Goal: Task Accomplishment & Management: Use online tool/utility

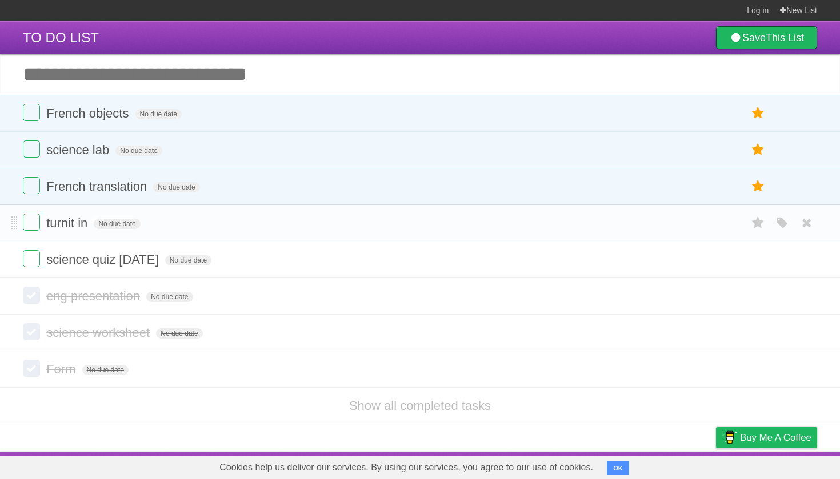
click at [64, 226] on span "turnit in" at bounding box center [68, 223] width 44 height 14
click at [83, 226] on input "*********" at bounding box center [75, 224] width 58 height 15
click at [104, 226] on input "*********" at bounding box center [75, 224] width 58 height 15
type input "**********"
click at [114, 63] on input "Add another task" at bounding box center [420, 74] width 840 height 40
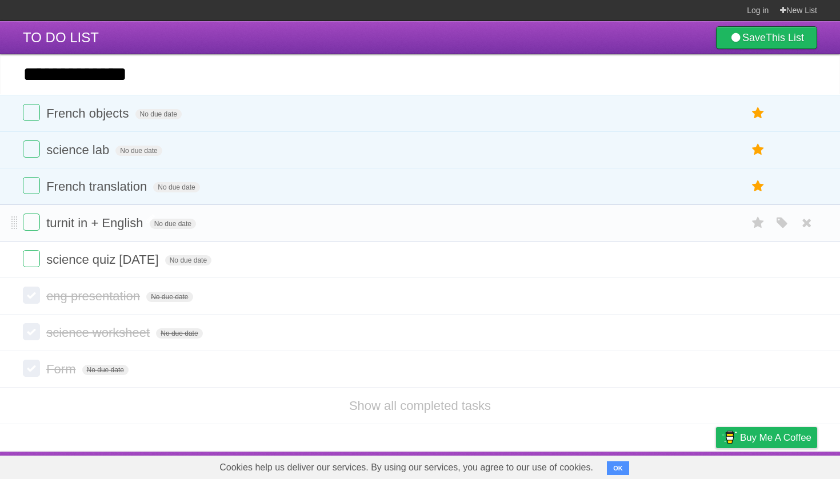
type input "**********"
click input "*********" at bounding box center [0, 0] width 0 height 0
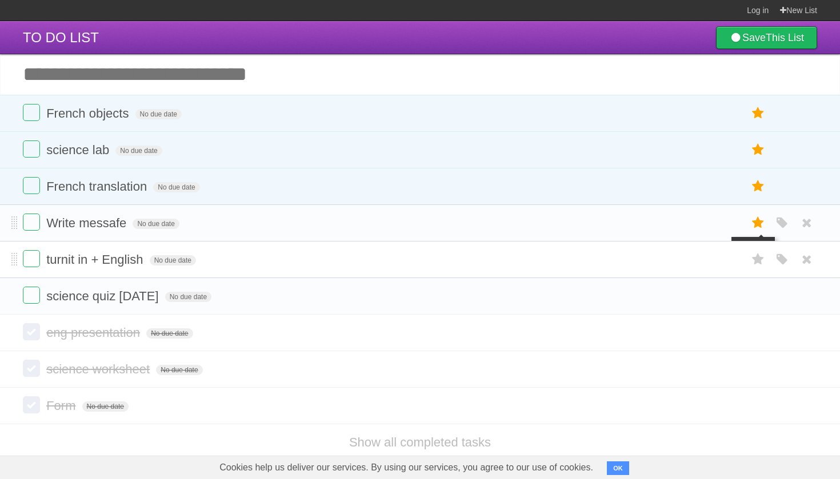
click at [757, 223] on icon at bounding box center [758, 223] width 16 height 19
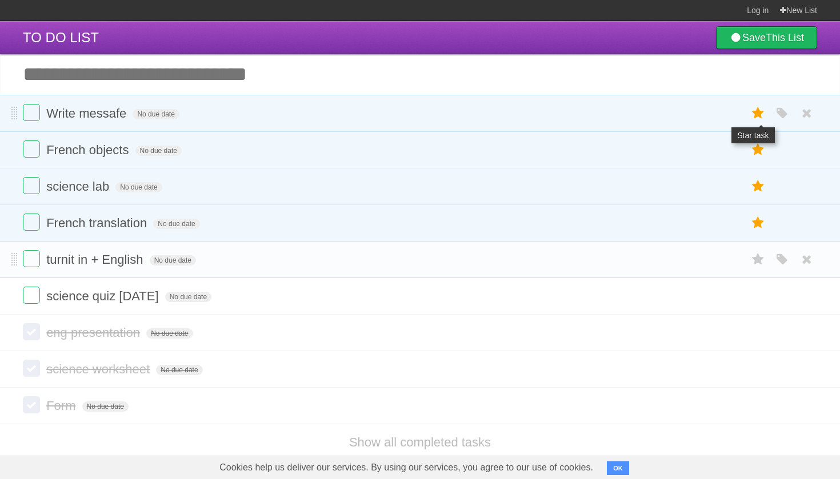
click at [753, 122] on icon at bounding box center [758, 113] width 16 height 19
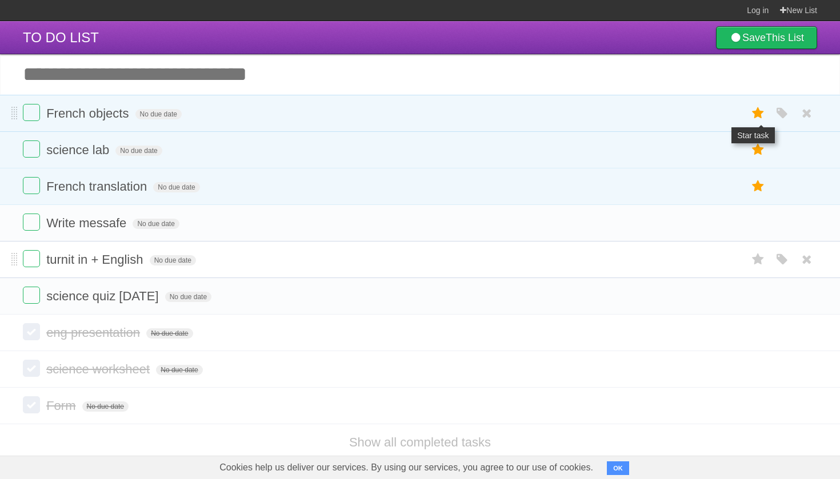
click at [760, 119] on icon at bounding box center [758, 113] width 16 height 19
click at [760, 141] on icon at bounding box center [758, 150] width 16 height 19
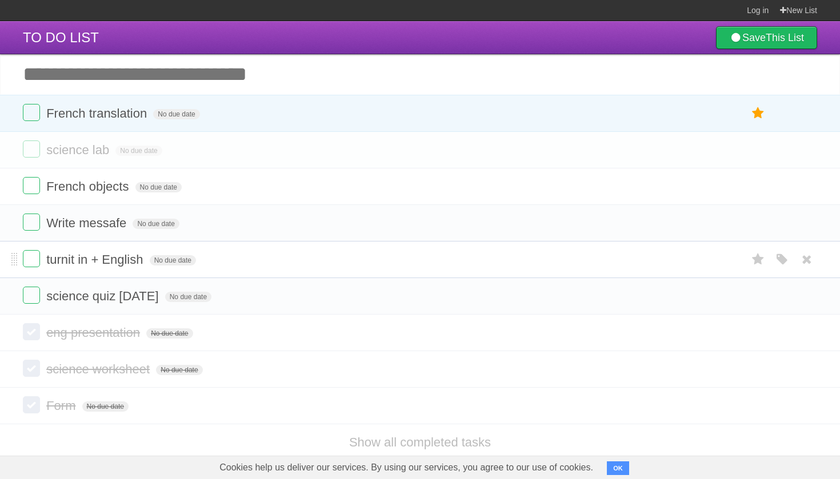
click at [760, 119] on icon at bounding box center [758, 113] width 16 height 19
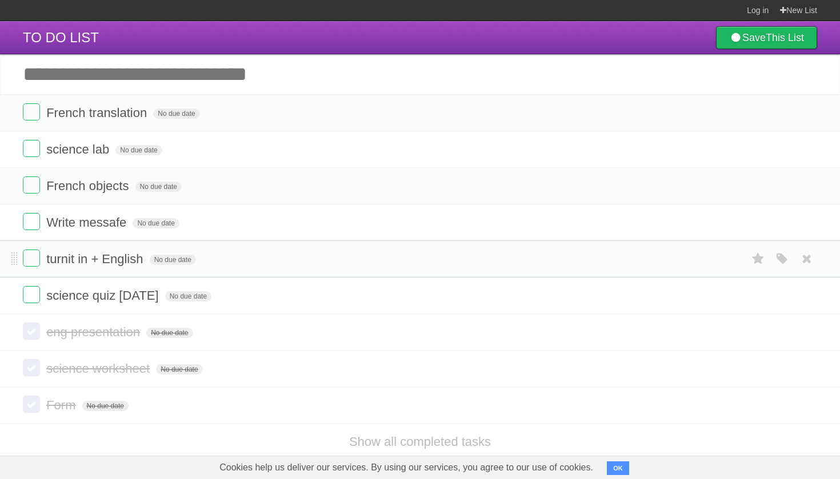
click at [34, 272] on li "turnit in + English No due date White Red Blue Green Purple Orange" at bounding box center [420, 259] width 840 height 37
click at [34, 257] on label at bounding box center [31, 258] width 17 height 17
click at [211, 260] on span "No due date" at bounding box center [188, 260] width 46 height 10
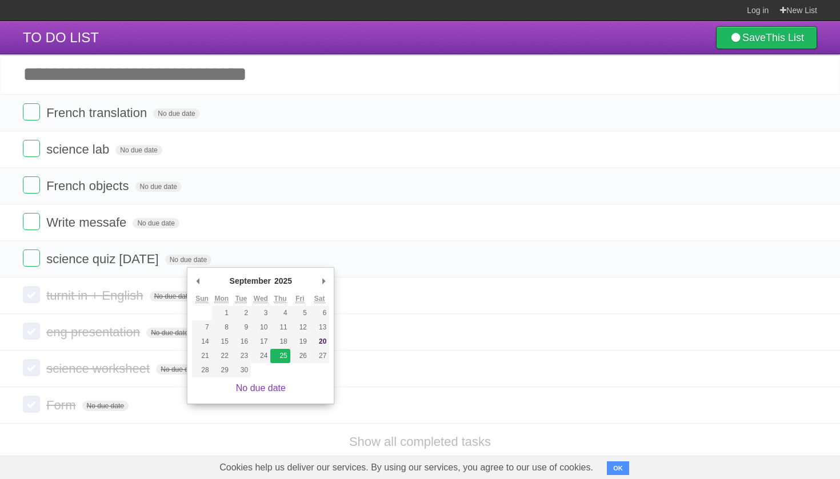
type span "[DATE]"
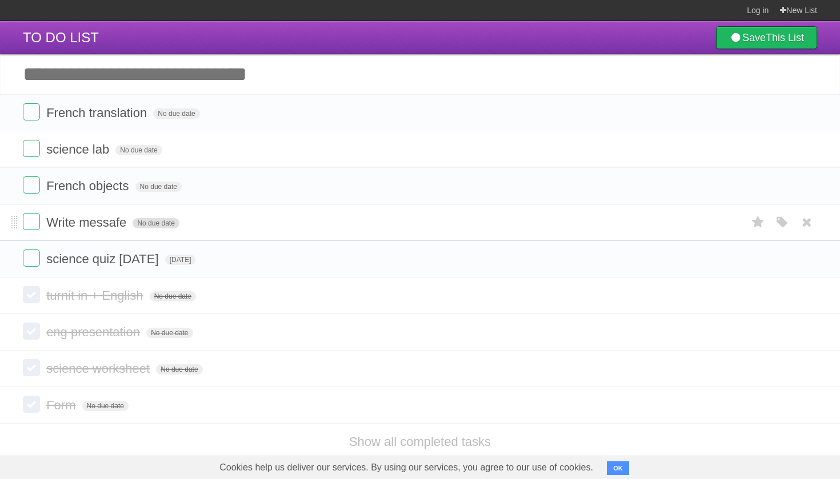
click at [146, 226] on span "No due date" at bounding box center [156, 223] width 46 height 10
click at [163, 229] on span "[DATE]" at bounding box center [148, 223] width 31 height 10
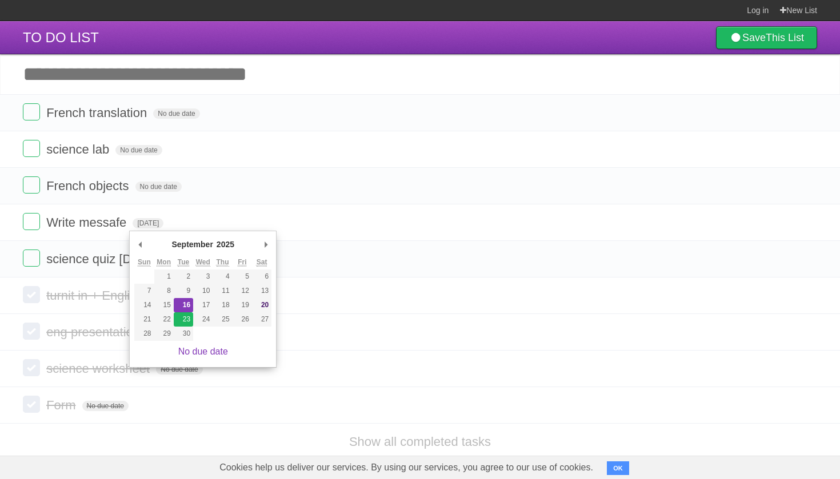
type span "[DATE]"
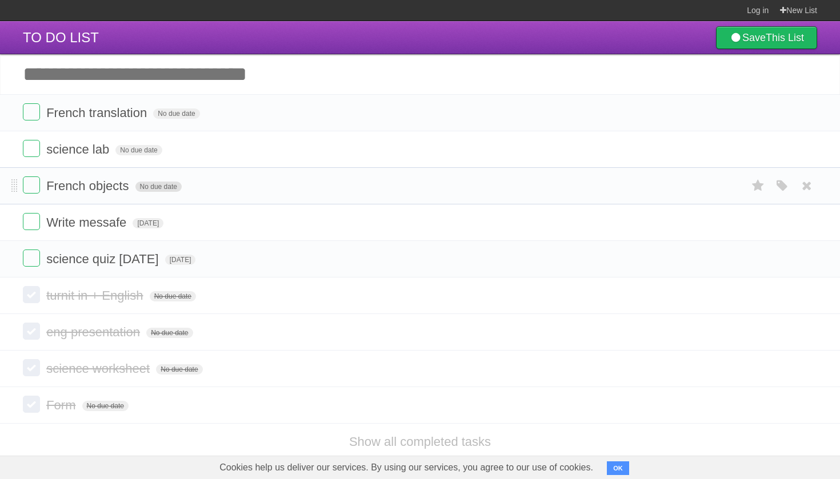
click at [167, 186] on span "No due date" at bounding box center [158, 187] width 46 height 10
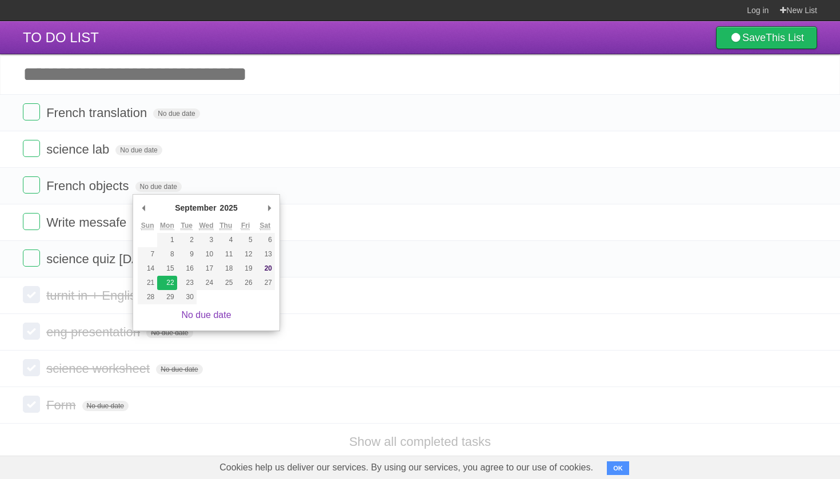
type span "[DATE]"
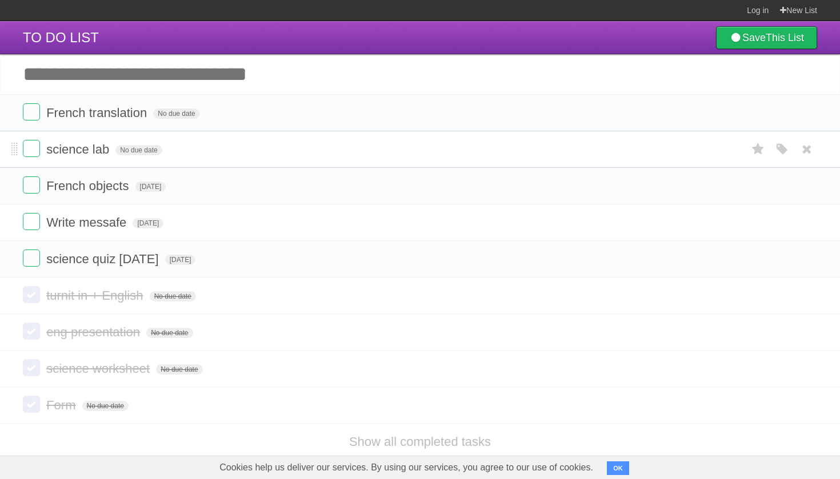
click at [126, 146] on form "science lab No due date White Red Blue Green Purple Orange" at bounding box center [420, 149] width 794 height 19
click at [126, 150] on span "No due date" at bounding box center [138, 150] width 46 height 10
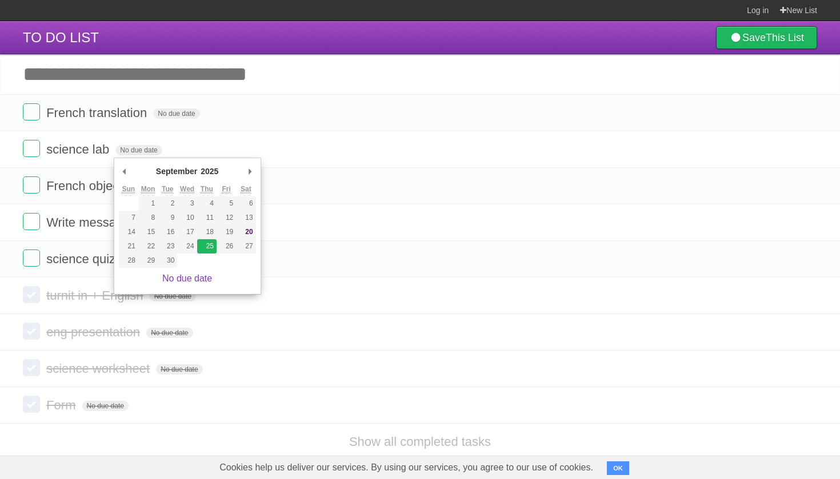
type span "[DATE]"
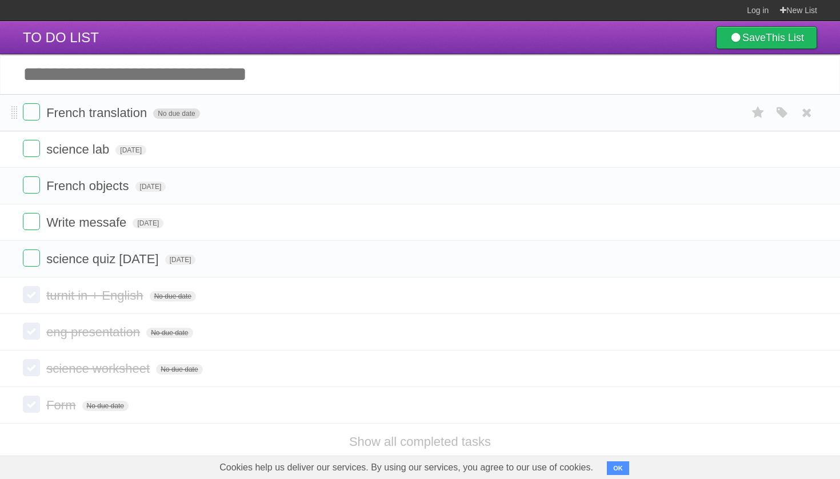
click at [164, 118] on span "No due date" at bounding box center [176, 114] width 46 height 10
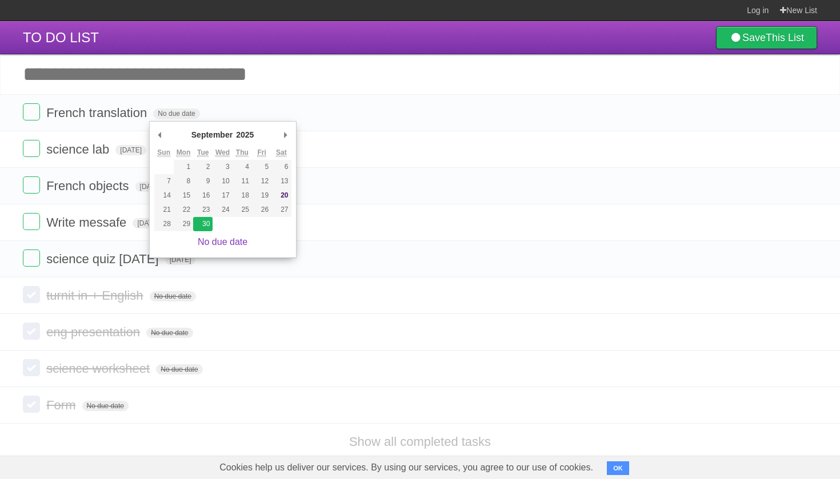
type span "[DATE]"
